Goal: Use online tool/utility: Utilize a website feature to perform a specific function

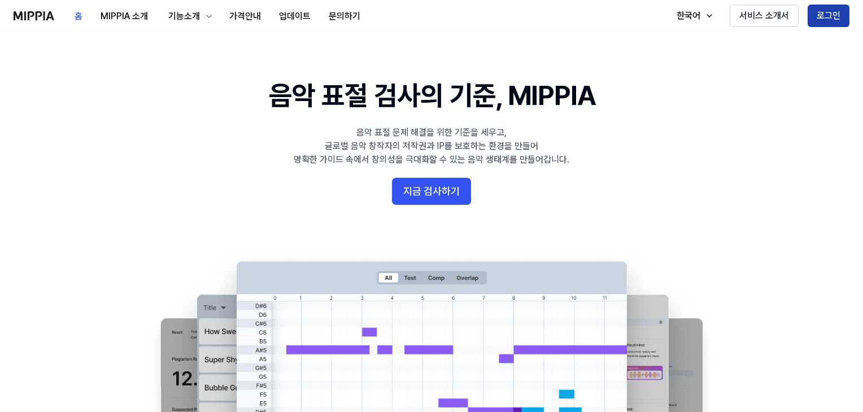
click at [828, 16] on button "로그인" at bounding box center [829, 16] width 42 height 23
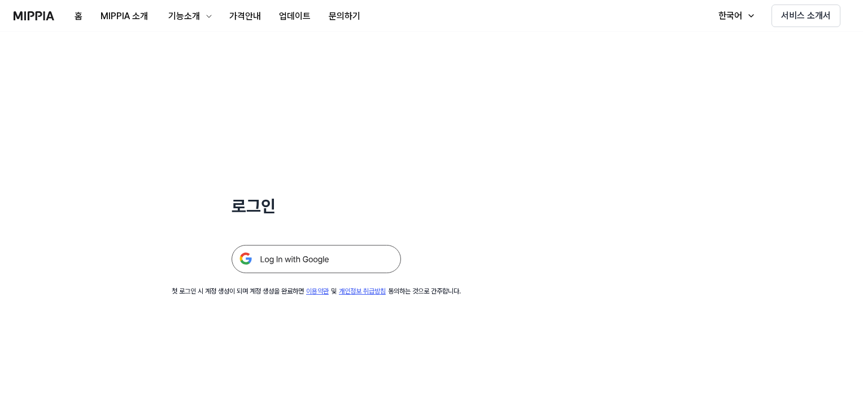
click at [315, 260] on img at bounding box center [316, 259] width 169 height 28
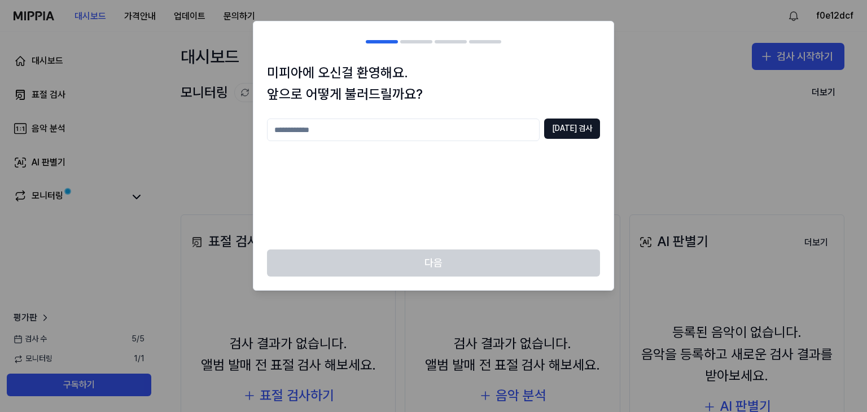
click at [380, 124] on input "text" at bounding box center [403, 130] width 273 height 23
type input "*"
type input "*******"
click at [582, 126] on button "중복 검사" at bounding box center [572, 129] width 56 height 20
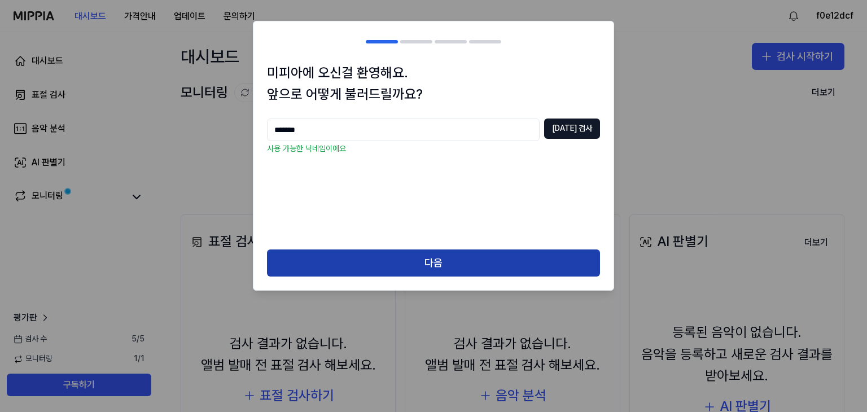
click at [436, 261] on button "다음" at bounding box center [433, 263] width 333 height 27
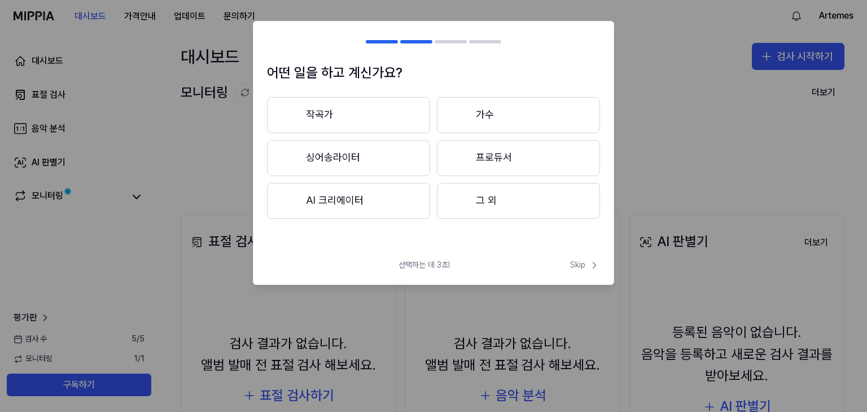
click at [354, 154] on button "싱어송라이터" at bounding box center [348, 158] width 163 height 36
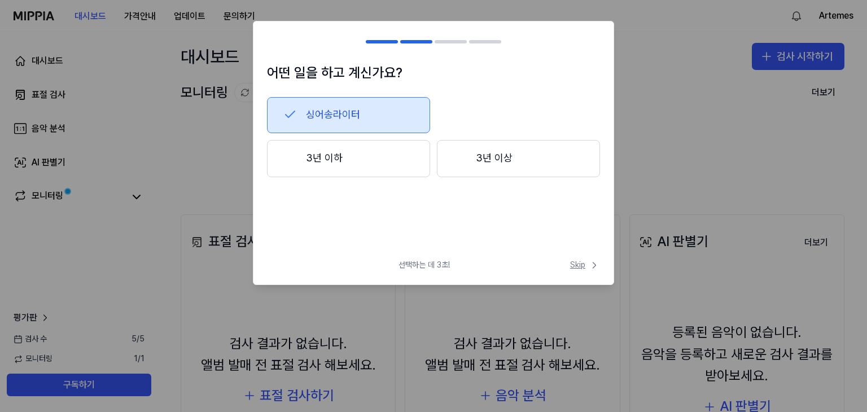
click at [581, 265] on span "Skip" at bounding box center [585, 265] width 30 height 11
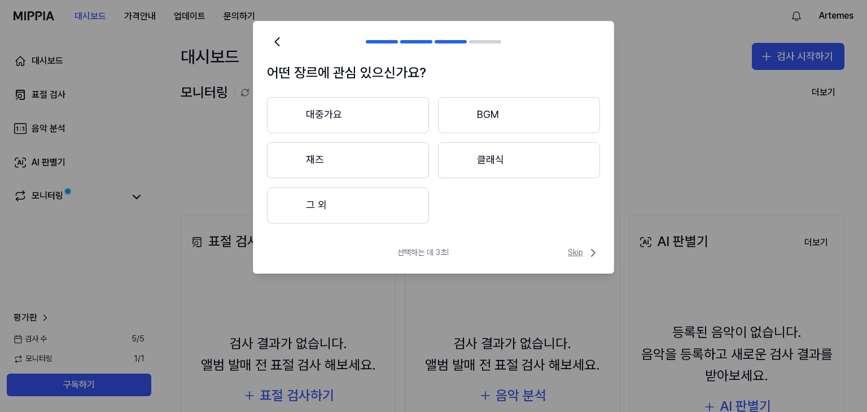
click at [576, 252] on span "Skip" at bounding box center [584, 253] width 32 height 14
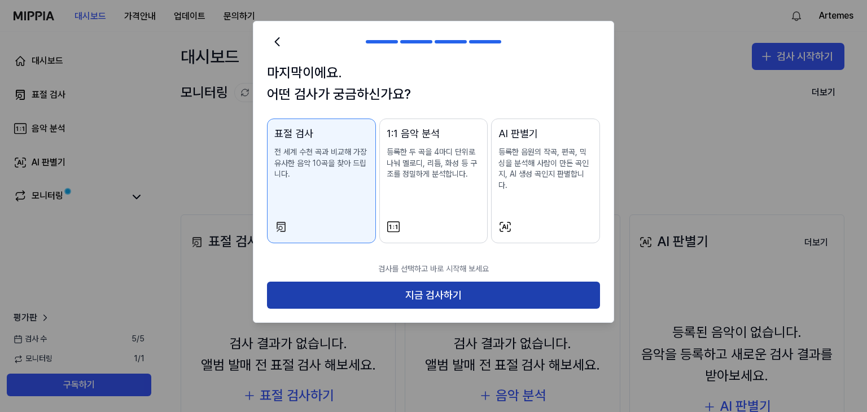
click at [435, 282] on button "지금 검사하기" at bounding box center [433, 295] width 333 height 27
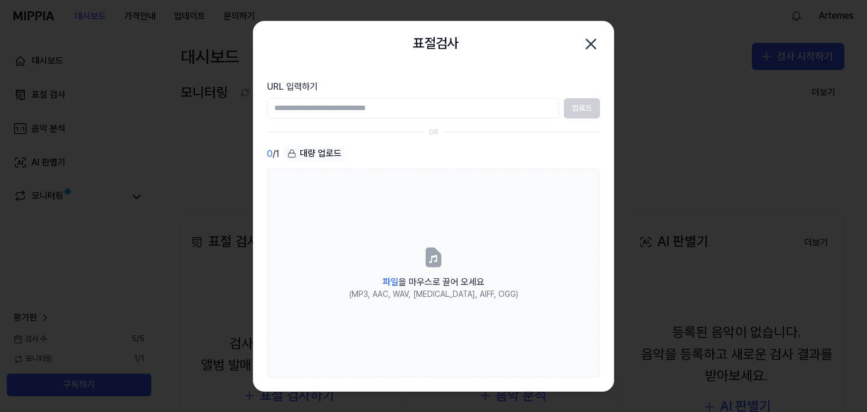
click at [592, 41] on icon "button" at bounding box center [591, 44] width 9 height 9
